Goal: Information Seeking & Learning: Learn about a topic

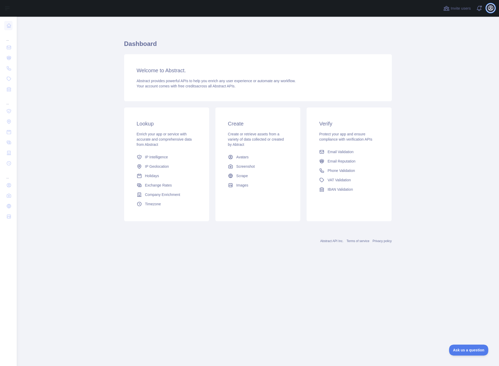
click at [493, 8] on icon "button" at bounding box center [490, 8] width 6 height 6
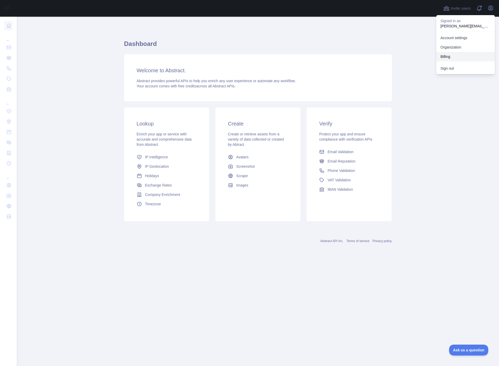
click at [461, 58] on button "Billing" at bounding box center [465, 56] width 59 height 9
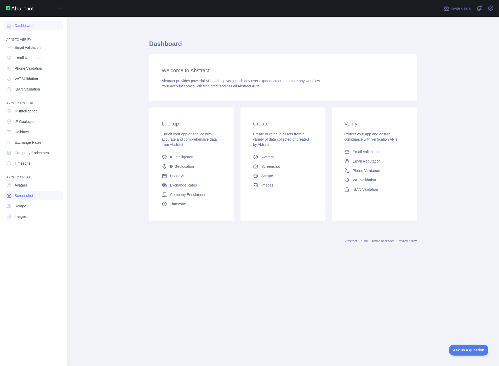
click at [27, 197] on span "Screenshot" at bounding box center [24, 195] width 19 height 5
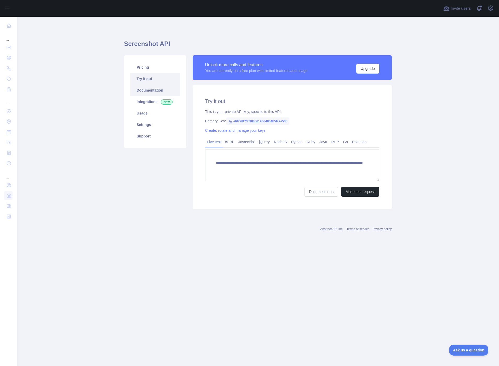
click at [155, 88] on link "Documentation" at bounding box center [155, 90] width 50 height 11
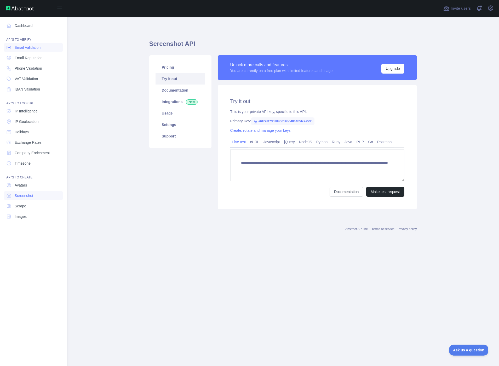
click at [16, 48] on span "Email Validation" at bounding box center [28, 47] width 26 height 5
click at [37, 55] on span "Email Reputation" at bounding box center [29, 57] width 28 height 5
click at [28, 65] on link "Phone Validation" at bounding box center [33, 68] width 59 height 9
click at [37, 77] on span "VAT Validation" at bounding box center [26, 78] width 23 height 5
click at [38, 87] on span "IBAN Validation" at bounding box center [27, 89] width 25 height 5
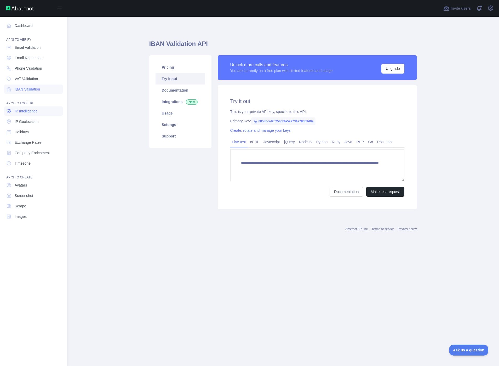
click at [43, 108] on link "IP Intelligence" at bounding box center [33, 111] width 59 height 9
click at [54, 152] on link "Company Enrichment" at bounding box center [33, 152] width 59 height 9
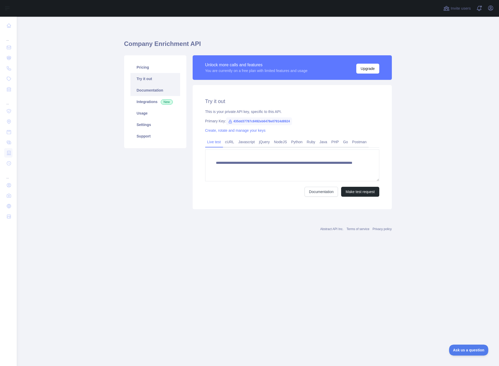
click at [147, 95] on link "Documentation" at bounding box center [155, 90] width 50 height 11
click at [147, 101] on link "Integrations New" at bounding box center [155, 101] width 50 height 11
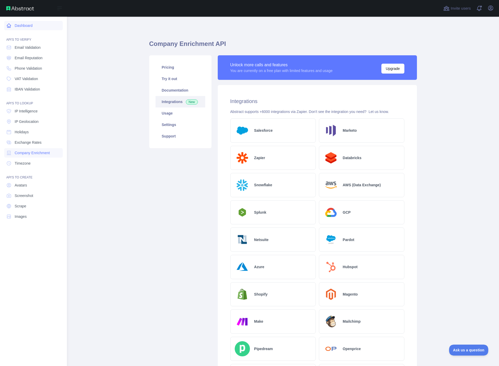
click at [10, 26] on icon at bounding box center [9, 26] width 4 height 4
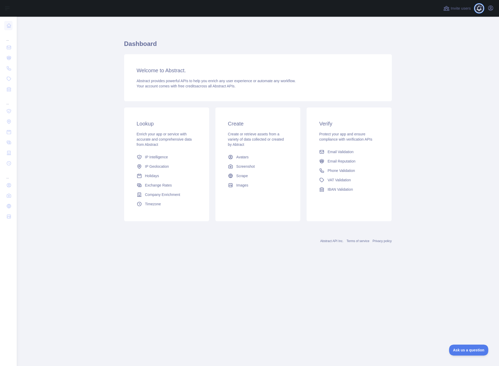
click at [476, 9] on span at bounding box center [481, 8] width 10 height 17
